Goal: Information Seeking & Learning: Learn about a topic

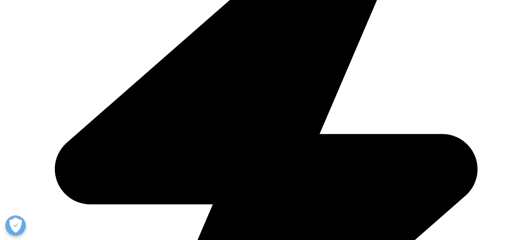
drag, startPoint x: 0, startPoint y: 0, endPoint x: 493, endPoint y: 128, distance: 509.5
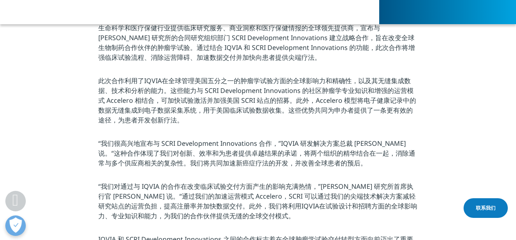
scroll to position [246, 0]
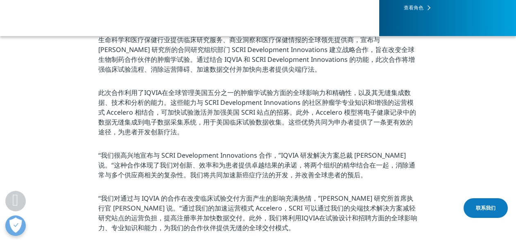
click at [236, 105] on p "此次合作利用了IQVIA在全球管理美国五分之一的肿瘤学试验方面的全球影响力和精确性，以及其无缝集成数据、技术和分析的能力。这些能力与 SCRI Develop…" at bounding box center [258, 115] width 320 height 54
drag, startPoint x: 188, startPoint y: 132, endPoint x: 179, endPoint y: 139, distance: 11.1
click at [187, 133] on p "此次合作利用了IQVIA在全球管理美国五分之一的肿瘤学试验方面的全球影响力和精确性，以及其无缝集成数据、技术和分析的能力。这些能力与 SCRI Develop…" at bounding box center [258, 115] width 320 height 54
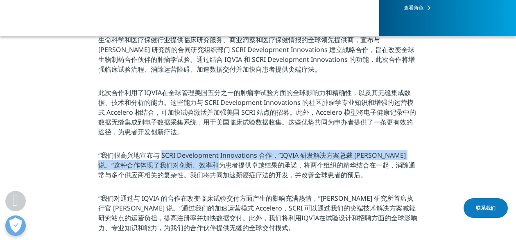
drag, startPoint x: 161, startPoint y: 156, endPoint x: 196, endPoint y: 162, distance: 35.7
click at [196, 162] on p "“我们很高兴地宣布与 SCRI Development Innovations 合作，”IQVIA 研发解决方案总裁 [PERSON_NAME] 说。“这种合…" at bounding box center [258, 167] width 320 height 34
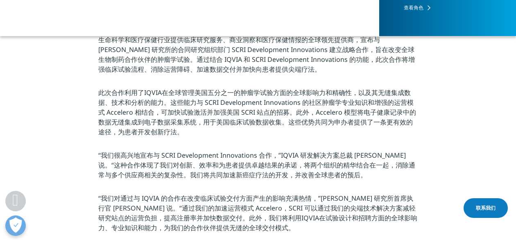
drag, startPoint x: 196, startPoint y: 162, endPoint x: 172, endPoint y: 116, distance: 52.4
click at [172, 116] on p "此次合作利用了IQVIA在全球管理美国五分之一的肿瘤学试验方面的全球影响力和精确性，以及其无缝集成数据、技术和分析的能力。这些能力与 SCRI Develop…" at bounding box center [258, 115] width 320 height 54
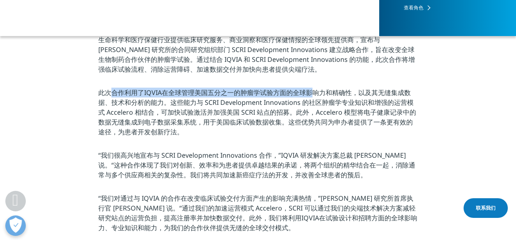
drag, startPoint x: 112, startPoint y: 95, endPoint x: 276, endPoint y: 100, distance: 164.2
click at [292, 99] on p "此次合作利用了IQVIA在全球管理美国五分之一的肿瘤学试验方面的全球影响力和精确性，以及其无缝集成数据、技术和分析的能力。这些能力与 SCRI Develop…" at bounding box center [258, 115] width 320 height 54
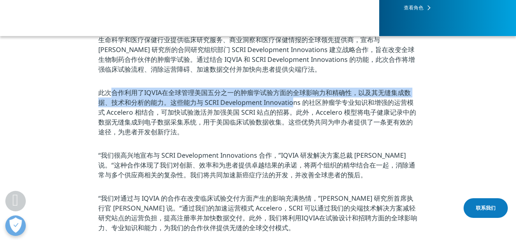
drag, startPoint x: 276, startPoint y: 100, endPoint x: 147, endPoint y: 100, distance: 129.3
click at [147, 100] on p "此次合作利用了IQVIA在全球管理美国五分之一的肿瘤学试验方面的全球影响力和精确性，以及其无缝集成数据、技术和分析的能力。这些能力与 SCRI Develop…" at bounding box center [258, 115] width 320 height 54
click at [152, 108] on p "此次合作利用了IQVIA在全球管理美国五分之一的肿瘤学试验方面的全球影响力和精确性，以及其无缝集成数据、技术和分析的能力。这些能力与 SCRI Develop…" at bounding box center [258, 115] width 320 height 54
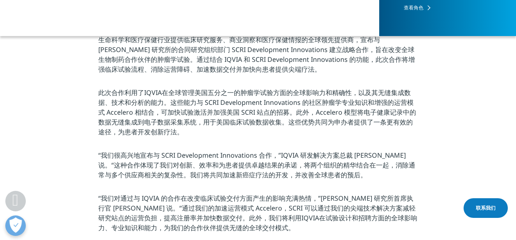
click at [160, 124] on p "此次合作利用了IQVIA在全球管理美国五分之一的肿瘤学试验方面的全球影响力和精确性，以及其无缝集成数据、技术和分析的能力。这些能力与 SCRI Develop…" at bounding box center [258, 115] width 320 height 54
drag, startPoint x: 160, startPoint y: 124, endPoint x: 411, endPoint y: 96, distance: 252.4
click at [406, 121] on p "此次合作利用了IQVIA在全球管理美国五分之一的肿瘤学试验方面的全球影响力和精确性，以及其无缝集成数据、技术和分析的能力。这些能力与 SCRI Develop…" at bounding box center [258, 115] width 320 height 54
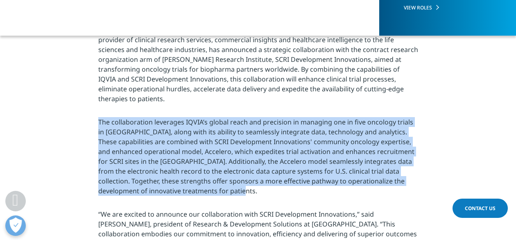
drag, startPoint x: 96, startPoint y: 112, endPoint x: 225, endPoint y: 187, distance: 149.5
drag, startPoint x: 225, startPoint y: 187, endPoint x: 229, endPoint y: 194, distance: 7.9
click at [204, 186] on div at bounding box center [204, 186] width 0 height 0
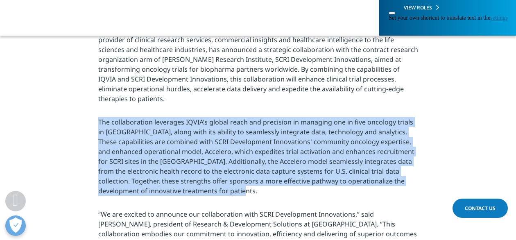
drag, startPoint x: 219, startPoint y: 182, endPoint x: 98, endPoint y: 111, distance: 139.9
click at [98, 117] on p "The collaboration leverages IQVIA’s global reach and precision in managing one …" at bounding box center [258, 158] width 320 height 83
drag, startPoint x: 98, startPoint y: 111, endPoint x: 122, endPoint y: 107, distance: 24.0
click at [98, 96] on div at bounding box center [98, 96] width 0 height 0
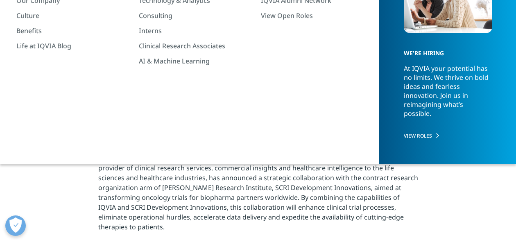
scroll to position [205, 0]
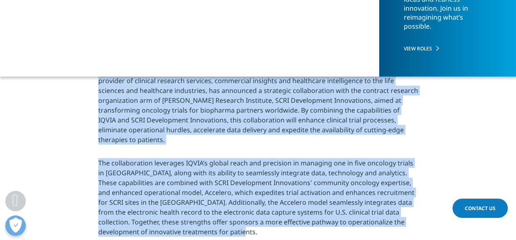
drag, startPoint x: 98, startPoint y: 67, endPoint x: 212, endPoint y: 225, distance: 194.7
drag, startPoint x: 212, startPoint y: 225, endPoint x: 224, endPoint y: 231, distance: 13.9
click at [204, 227] on div at bounding box center [204, 227] width 0 height 0
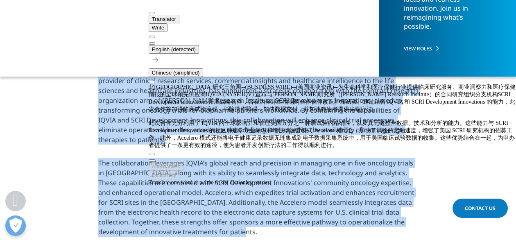
scroll to position [15, 0]
drag, startPoint x: 237, startPoint y: 123, endPoint x: 278, endPoint y: 123, distance: 41.3
click at [278, 123] on div "北[GEOGRAPHIC_DATA]研究三角园--(BUSINESS WIRE)--(美国商业资讯)--为生命科学和医疗保健行业提供临床研究服务、商业洞察力和…" at bounding box center [332, 115] width 367 height 65
click at [273, 123] on div "北[GEOGRAPHIC_DATA]研究三角园--(BUSINESS WIRE)--(美国商业资讯)--为生命科学和医疗保健行业提供临床研究服务、商业洞察力和…" at bounding box center [332, 115] width 367 height 65
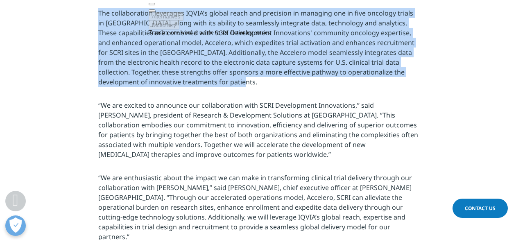
scroll to position [368, 0]
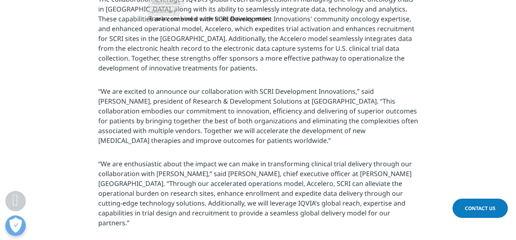
click at [193, 125] on p "“We are excited to announce our collaboration with SCRI Development Innovations…" at bounding box center [258, 118] width 320 height 64
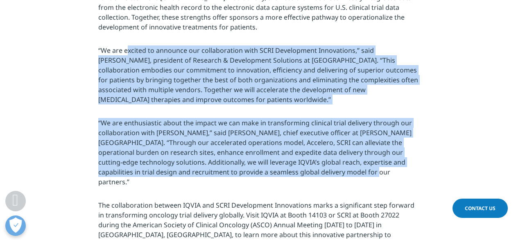
scroll to position [450, 0]
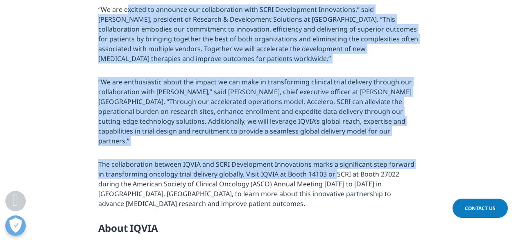
drag, startPoint x: 142, startPoint y: 84, endPoint x: 328, endPoint y: 153, distance: 198.5
click at [328, 153] on div "[GEOGRAPHIC_DATA][PERSON_NAME], N.C.--( BUSINESS WIRE )-- IQVIA (NYSE:IQV), a l…" at bounding box center [258, 225] width 320 height 810
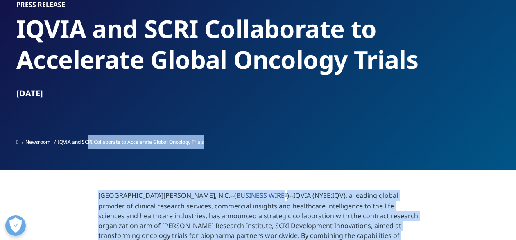
scroll to position [0, 0]
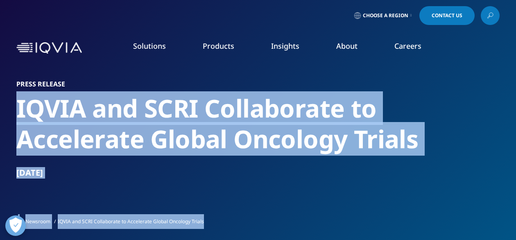
drag, startPoint x: 138, startPoint y: 189, endPoint x: 12, endPoint y: 108, distance: 149.0
copy div "LOREM ips DOLO Sitametcons ad Elitseddoe Tempor Incididu Utlabo Etd 01, 4245 Ma…"
click at [158, 129] on h2 "IQVIA and SCRI Collaborate to Accelerate Global Oncology Trials" at bounding box center [257, 123] width 483 height 61
